Goal: Obtain resource: Obtain resource

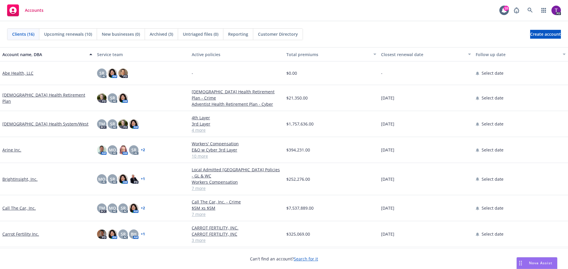
drag, startPoint x: 133, startPoint y: 7, endPoint x: 131, endPoint y: 11, distance: 4.5
click at [133, 7] on div "Accounts 18 PD" at bounding box center [284, 10] width 568 height 21
click at [15, 148] on link "Arine Inc." at bounding box center [11, 150] width 19 height 6
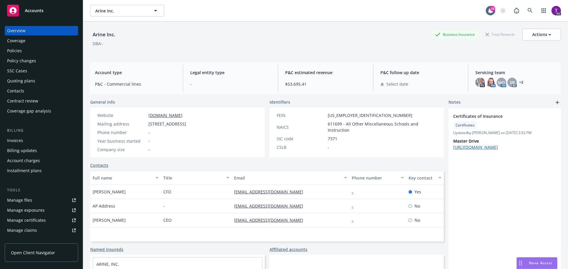
click at [25, 53] on div "Policies" at bounding box center [41, 50] width 69 height 9
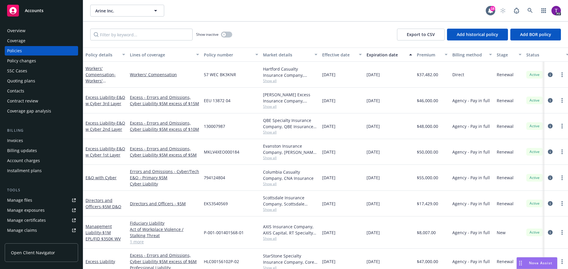
click at [32, 200] on link "Manage files" at bounding box center [41, 200] width 73 height 9
click at [38, 12] on span "Accounts" at bounding box center [34, 10] width 19 height 5
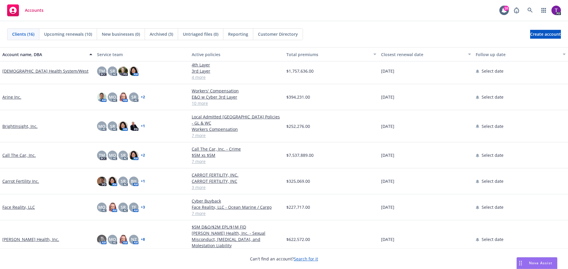
scroll to position [59, 0]
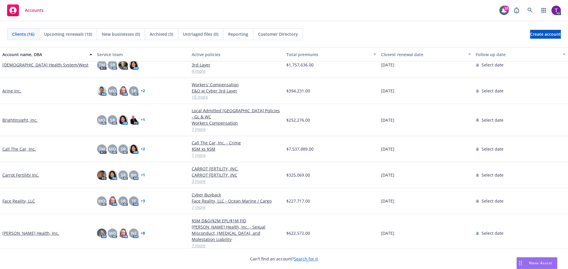
click at [17, 230] on link "[PERSON_NAME] Health, Inc." at bounding box center [30, 233] width 57 height 6
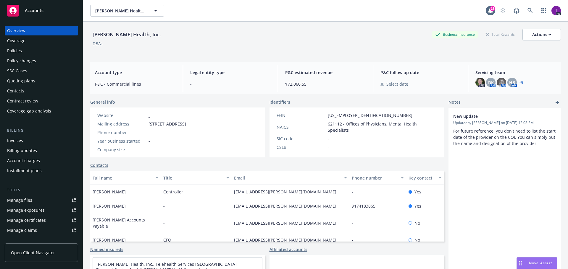
click at [27, 202] on div "Manage files" at bounding box center [19, 200] width 25 height 9
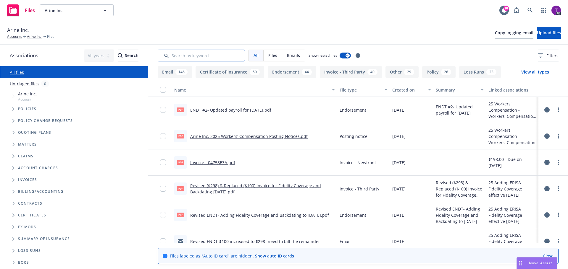
click at [213, 55] on input "Search by keyword..." at bounding box center [201, 56] width 87 height 12
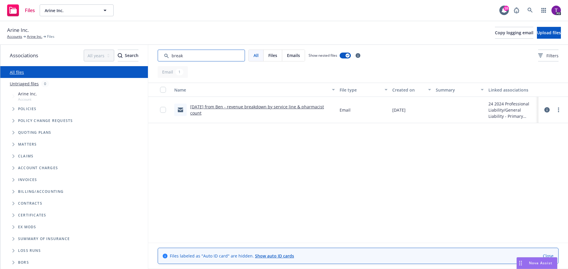
type input "break"
click at [283, 109] on link "8/12/24 from Ben - revenue breakdown by service line & pharmacist count" at bounding box center [257, 110] width 134 height 12
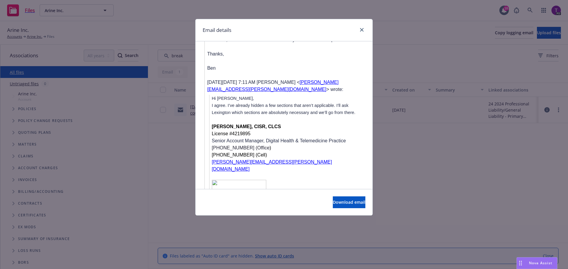
scroll to position [680, 0]
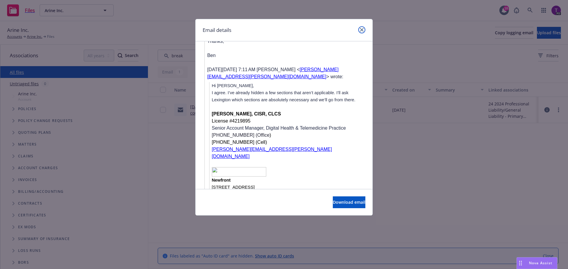
click at [360, 32] on link "close" at bounding box center [361, 29] width 7 height 7
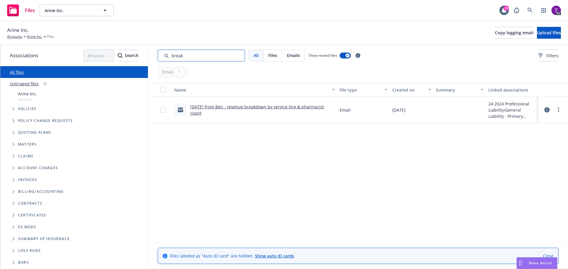
drag, startPoint x: 193, startPoint y: 55, endPoint x: 166, endPoint y: 58, distance: 27.4
click at [166, 58] on input "Search by keyword..." at bounding box center [201, 56] width 87 height 12
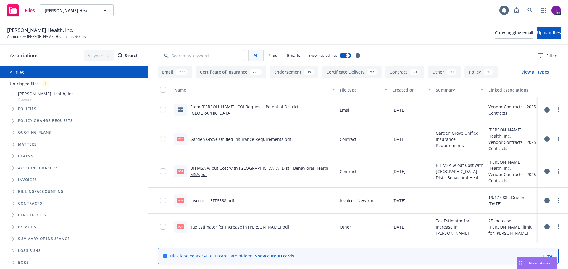
click at [208, 55] on input "Search by keyword..." at bounding box center [201, 56] width 87 height 12
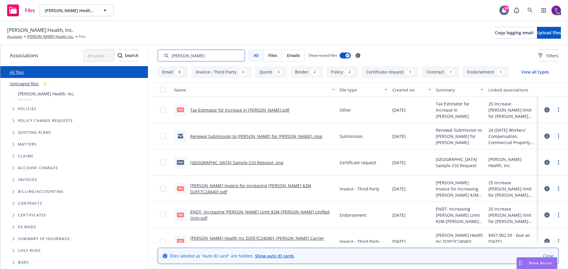
type input "[PERSON_NAME]"
